Goal: Task Accomplishment & Management: Complete application form

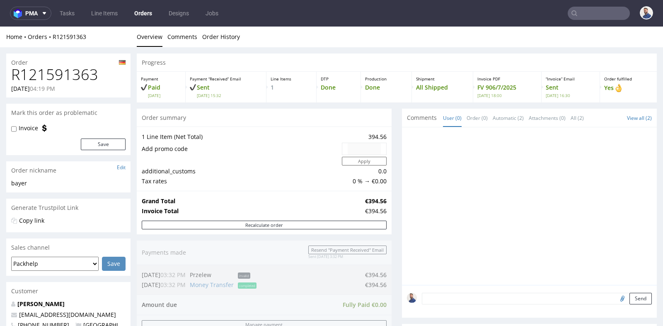
click at [393, 177] on div "Progress Payment Paid [DATE] Payment “Received” Email Sent [DATE] 15:32 Line It…" at bounding box center [397, 290] width 520 height 474
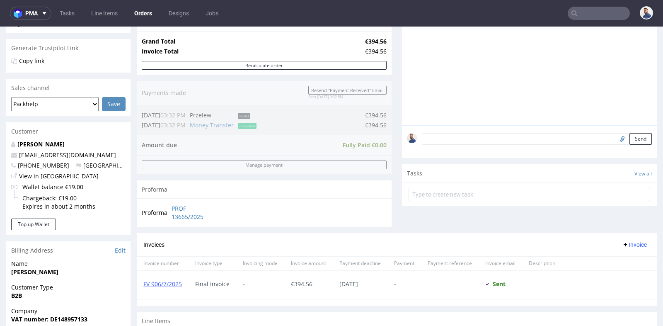
scroll to position [166, 0]
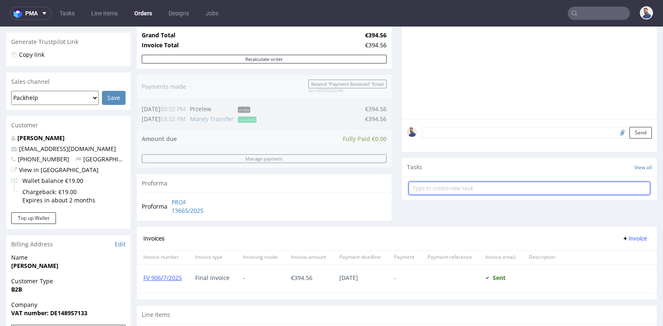
click at [453, 183] on input "text" at bounding box center [530, 187] width 242 height 13
type input "prośba o refund"
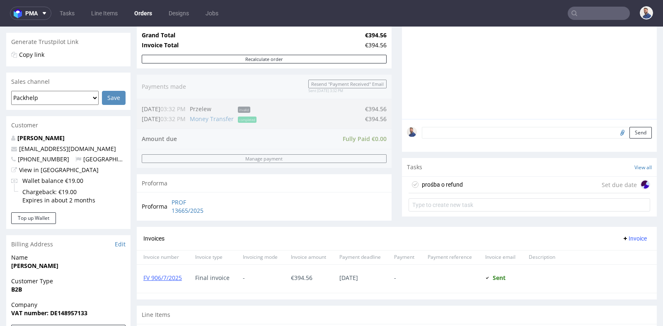
click at [498, 178] on div "prośba o refund Set due date" at bounding box center [530, 185] width 242 height 17
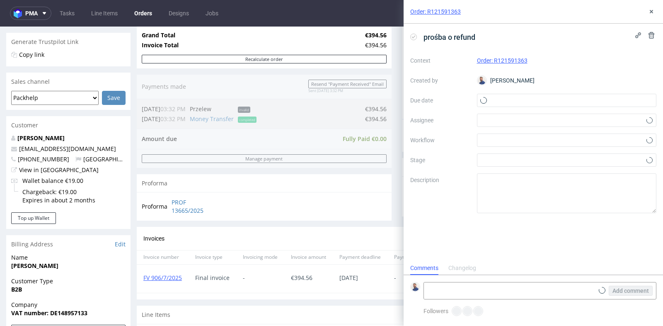
scroll to position [6, 0]
click at [518, 99] on input "text" at bounding box center [567, 100] width 180 height 13
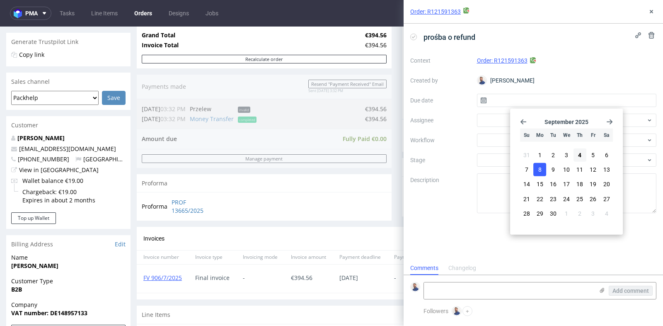
click at [537, 168] on button "8" at bounding box center [539, 169] width 13 height 13
type input "[DATE]"
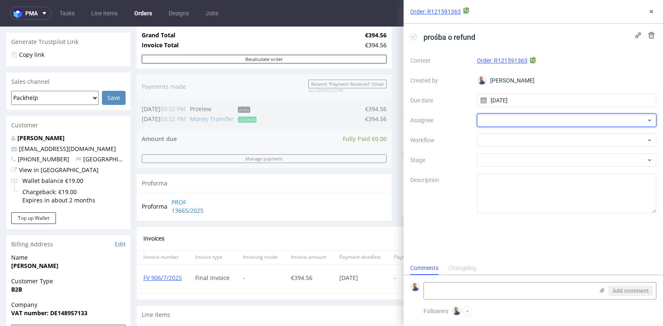
click at [530, 120] on div at bounding box center [567, 120] width 180 height 13
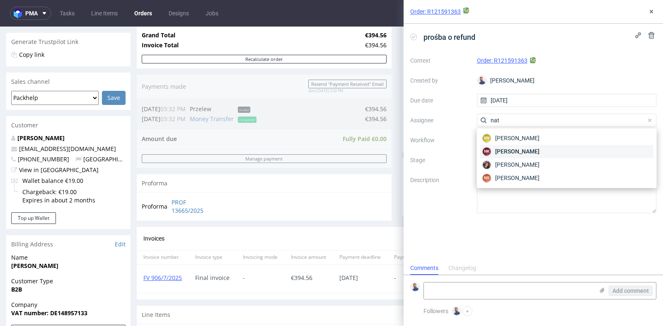
type input "nat"
click at [527, 148] on span "[PERSON_NAME]" at bounding box center [517, 151] width 44 height 8
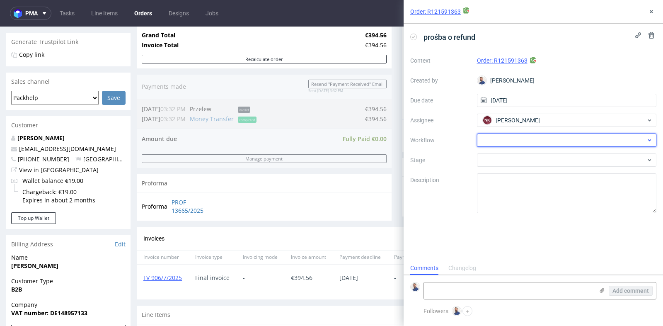
click at [527, 142] on div at bounding box center [567, 139] width 180 height 13
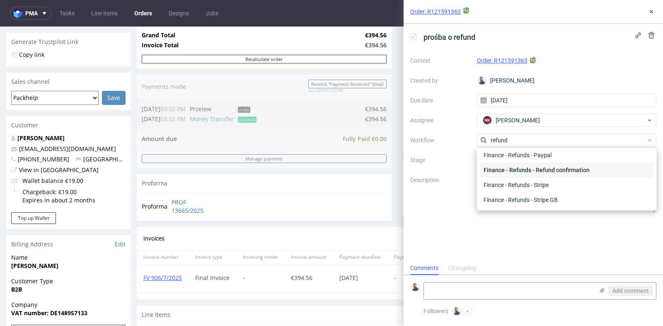
scroll to position [0, 0]
type input "refund"
click at [560, 170] on div "Finance - Refunds - Money transfer" at bounding box center [566, 169] width 173 height 15
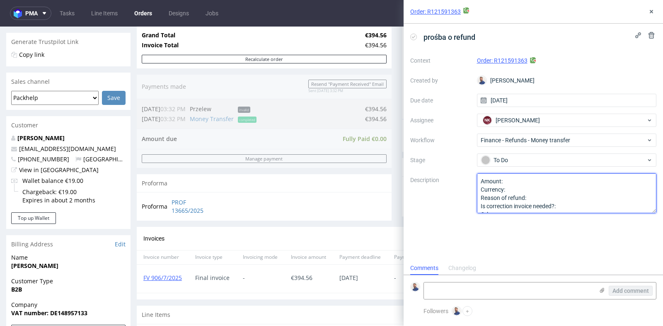
click at [552, 179] on textarea "Amount: Currency: Reason of refund: Is correction invoice needed?: Other:" at bounding box center [567, 193] width 180 height 40
click at [540, 191] on textarea "Amount: 197. Currency: Reason of refund: Is correction invoice needed?: Other:" at bounding box center [567, 193] width 180 height 40
click at [541, 197] on textarea "Amount: 197. Currency: Reason of refund: Is correction invoice needed?: Other:" at bounding box center [567, 193] width 180 height 40
click at [567, 201] on textarea "Amount: 197. Currency: Reason of refund: Is correction invoice needed?: Other:" at bounding box center [567, 193] width 180 height 40
click at [568, 204] on textarea "Amount: 197. Currency: Reason of refund: Is correction invoice needed?: Other:" at bounding box center [567, 193] width 180 height 40
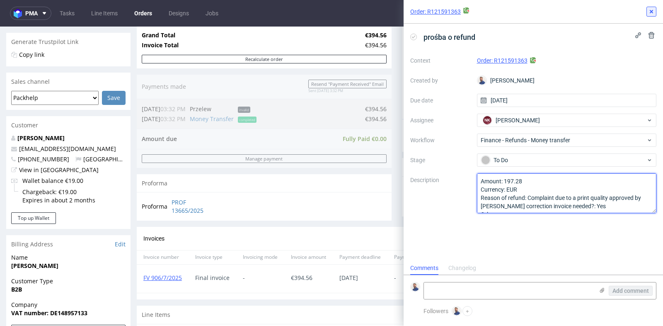
type textarea "Amount: 197.28 Currency: EUR Reason of refund: Complaint due to a print quality…"
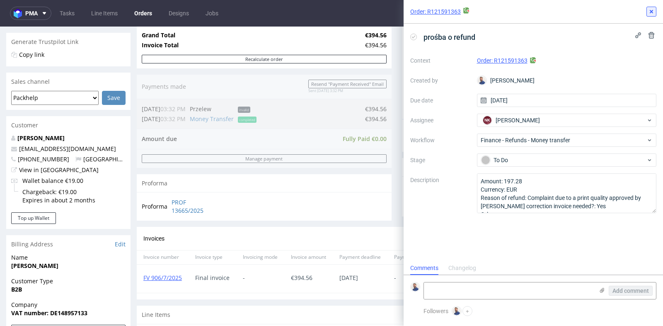
click at [652, 12] on use at bounding box center [651, 11] width 3 height 3
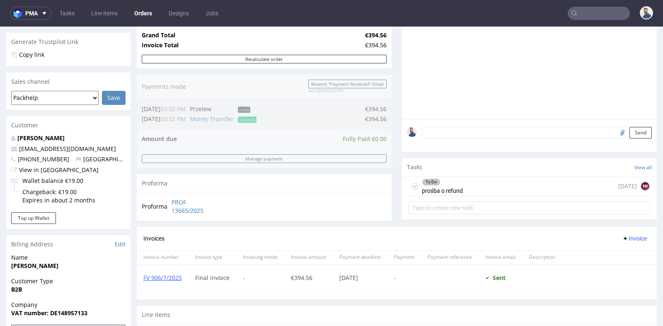
click at [551, 184] on div "To Do prośba o refund [DATE] NK" at bounding box center [530, 186] width 242 height 19
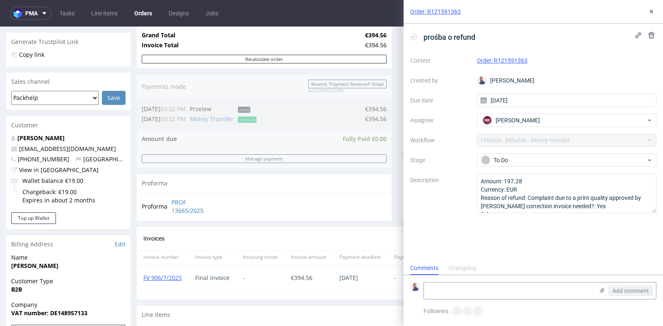
scroll to position [6, 0]
click at [654, 11] on icon at bounding box center [651, 11] width 7 height 7
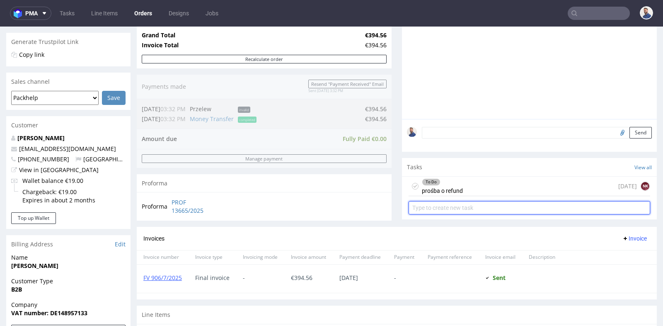
click at [538, 203] on input "text" at bounding box center [530, 207] width 242 height 13
type input "prośba o korektę faktury"
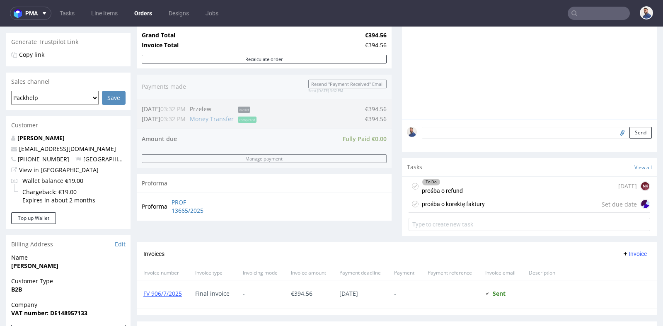
click at [549, 202] on div "prośba o korektę faktury Set due date" at bounding box center [530, 204] width 242 height 17
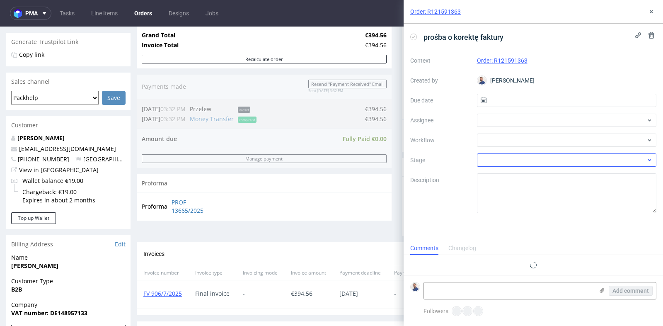
scroll to position [6, 0]
click at [517, 98] on input "text" at bounding box center [567, 100] width 180 height 13
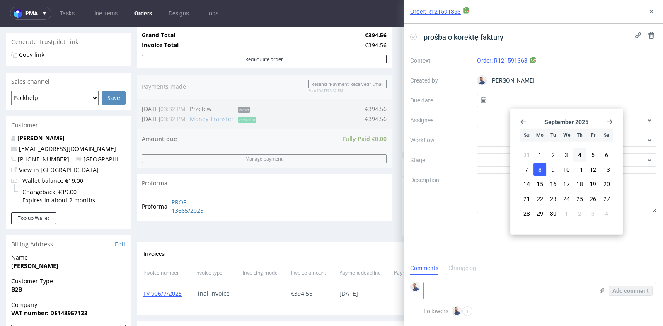
click at [540, 165] on span "8" at bounding box center [539, 169] width 3 height 8
type input "[DATE]"
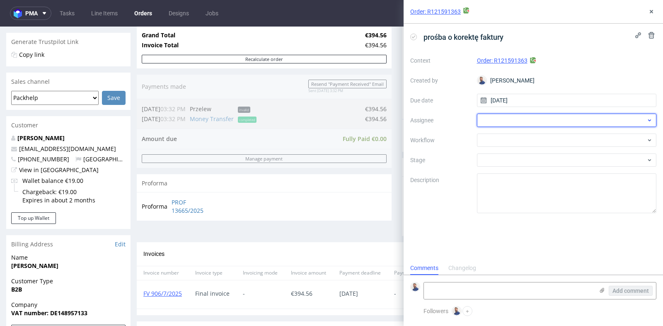
click at [543, 119] on div at bounding box center [567, 120] width 180 height 13
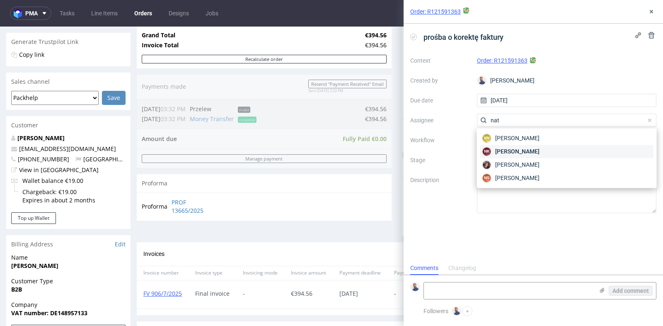
type input "nat"
click at [539, 151] on span "[PERSON_NAME]" at bounding box center [517, 151] width 44 height 8
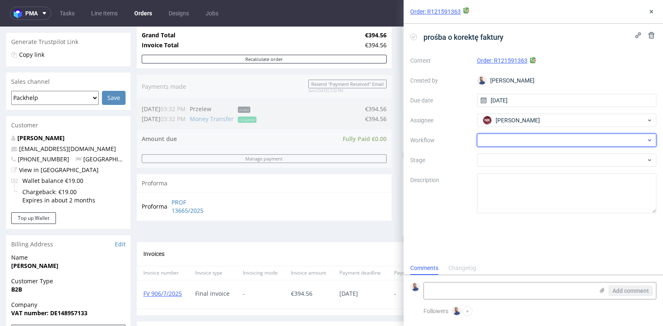
click at [546, 141] on div at bounding box center [567, 139] width 180 height 13
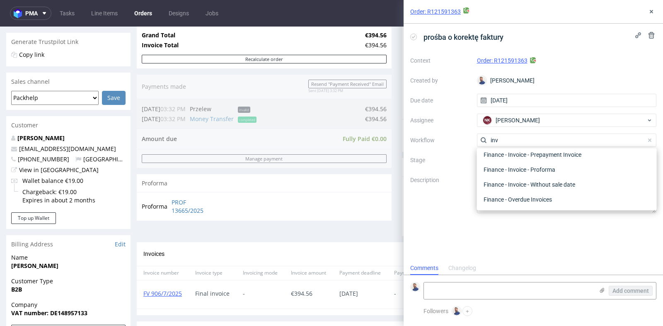
scroll to position [75, 0]
type input "inv"
click at [540, 170] on div "Finance - Invoice - Correction Invoice" at bounding box center [566, 169] width 173 height 15
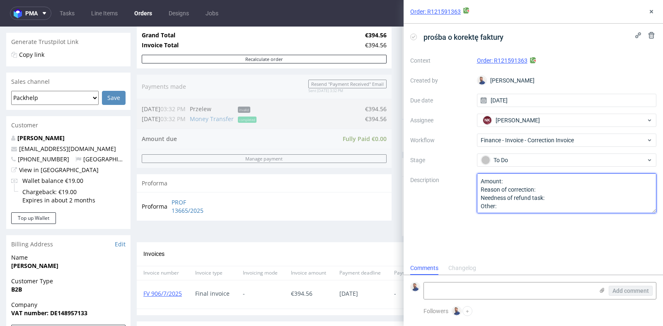
click at [540, 185] on textarea "Amount: Reason of correction: Needness of refund task: Other:" at bounding box center [567, 193] width 180 height 40
click at [566, 190] on textarea "Amount: Reason of correction: Needness of refund task: Other:" at bounding box center [567, 193] width 180 height 40
click at [573, 197] on textarea "Amount: Reason of correction: Needness of refund task: Other:" at bounding box center [567, 193] width 180 height 40
type textarea "Amount: 197.28 Reason of correction: Refund due to a complaint Needness of refu…"
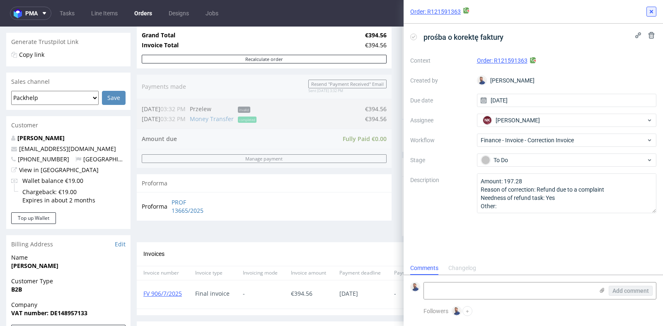
click at [649, 8] on button at bounding box center [651, 12] width 10 height 10
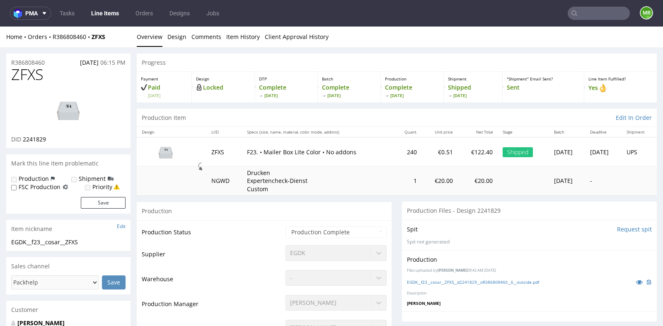
scroll to position [60, 0]
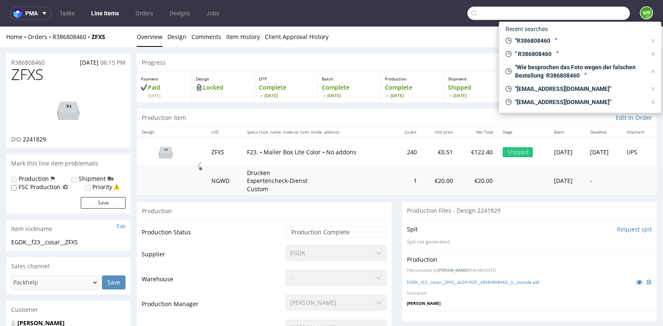
click at [596, 19] on input "text" at bounding box center [548, 13] width 162 height 13
paste input "R528135493"
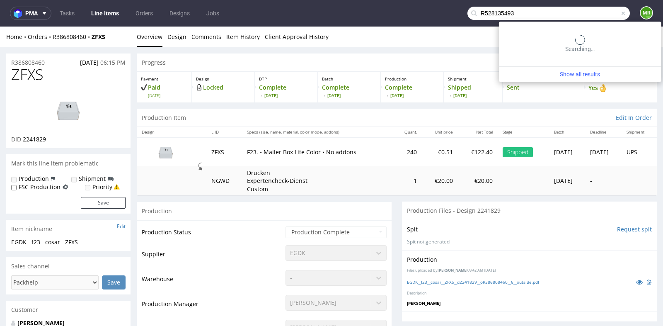
type input "R528135493"
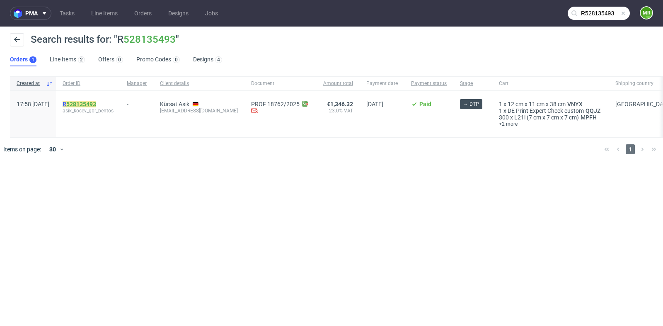
click at [96, 104] on link "528135493" at bounding box center [81, 104] width 30 height 7
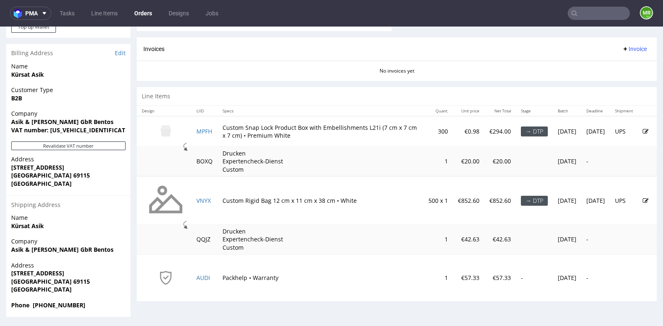
scroll to position [2, 0]
